Goal: Navigation & Orientation: Find specific page/section

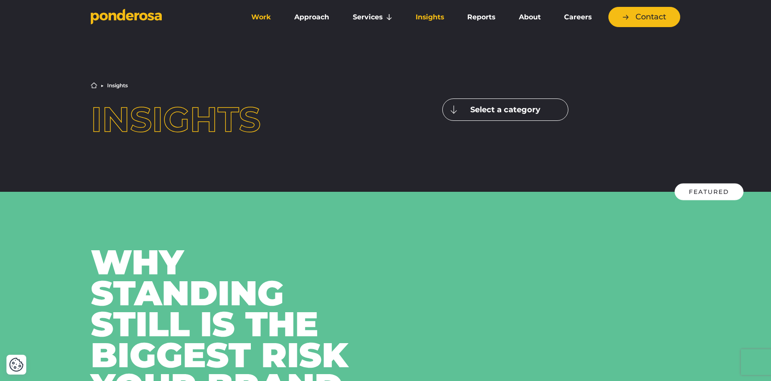
click at [263, 18] on link "Work" at bounding box center [261, 17] width 40 height 18
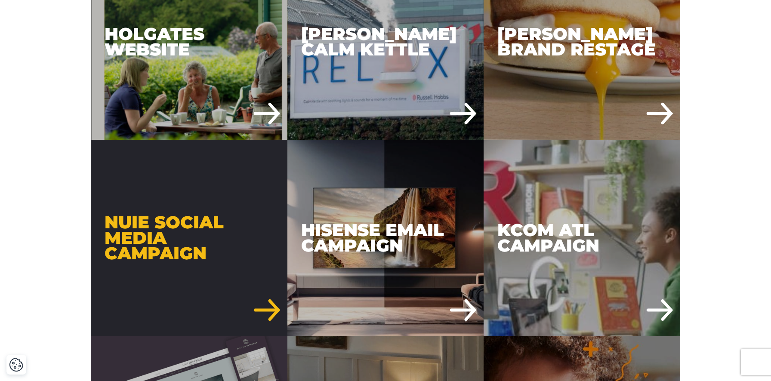
scroll to position [546, 0]
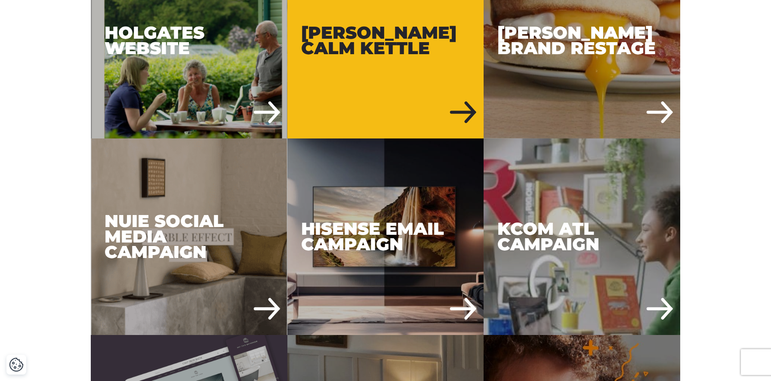
click at [355, 37] on div "[PERSON_NAME] Calm Kettle" at bounding box center [385, 40] width 197 height 197
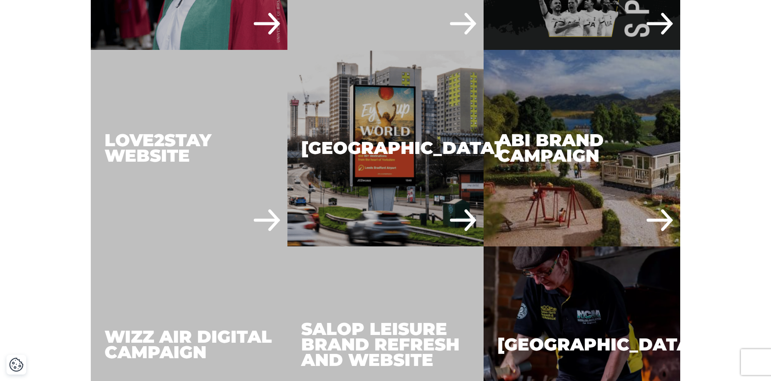
scroll to position [1814, 0]
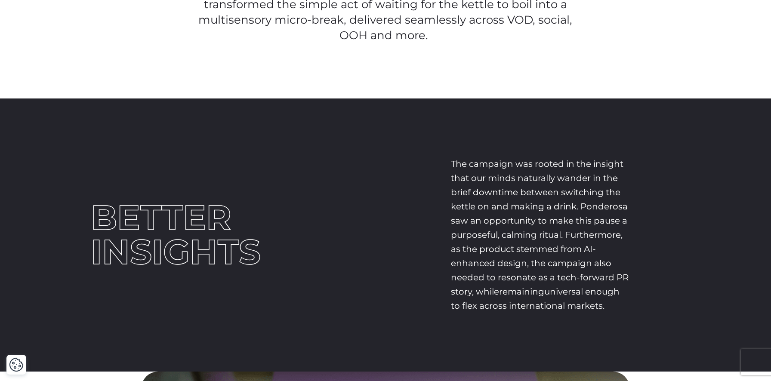
scroll to position [769, 0]
